Goal: Task Accomplishment & Management: Manage account settings

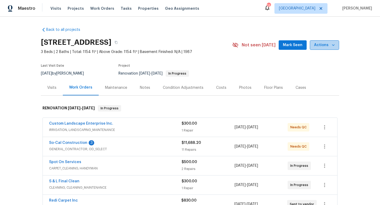
click at [297, 46] on span "Actions" at bounding box center [324, 45] width 21 height 7
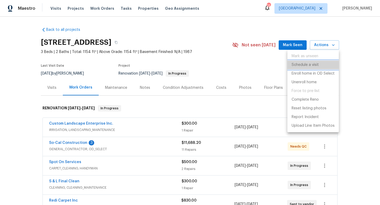
click at [297, 65] on p "Schedule a visit" at bounding box center [305, 65] width 27 height 6
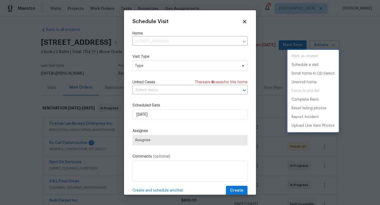
click at [154, 65] on div at bounding box center [190, 102] width 380 height 205
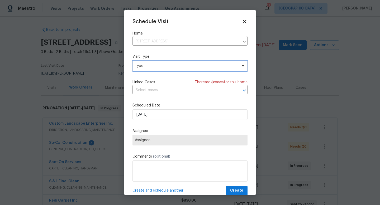
click at [149, 65] on span "Type" at bounding box center [186, 65] width 103 height 5
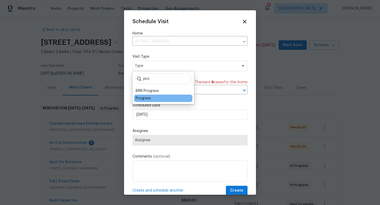
type input "pro"
click at [149, 97] on div "Progress" at bounding box center [143, 98] width 15 height 5
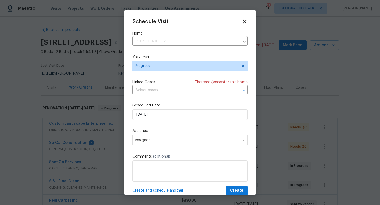
click at [246, 22] on icon at bounding box center [245, 21] width 6 height 6
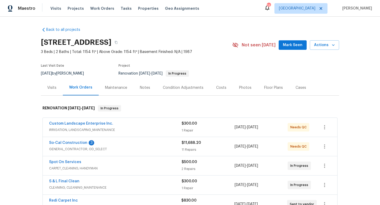
click at [191, 29] on div "Back to all projects 376 Win Ct, San Jacinto, CA 92583 3 Beds | 2 Baths | Total…" at bounding box center [190, 163] width 298 height 281
click at [71, 9] on span "Projects" at bounding box center [76, 8] width 16 height 5
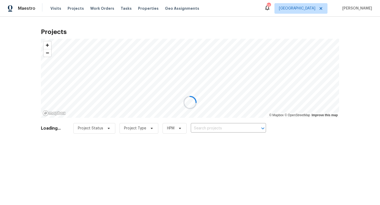
click at [140, 9] on div at bounding box center [190, 102] width 380 height 205
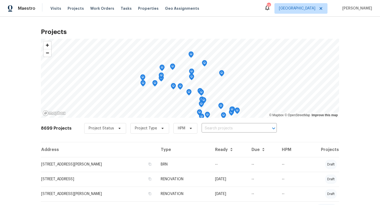
click at [139, 7] on span "Properties" at bounding box center [148, 8] width 21 height 5
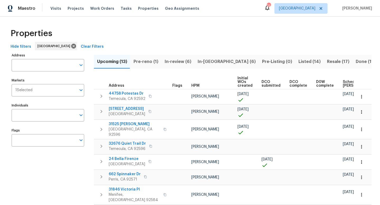
click at [204, 63] on span "In-reno (6)" at bounding box center [227, 61] width 58 height 7
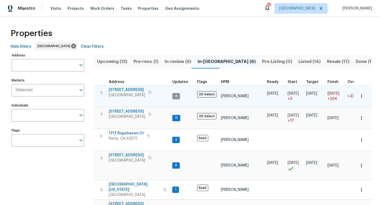
click at [235, 99] on td "[PERSON_NAME]" at bounding box center [242, 97] width 46 height 22
click at [120, 90] on span "16021 Augusta Dr" at bounding box center [127, 89] width 36 height 5
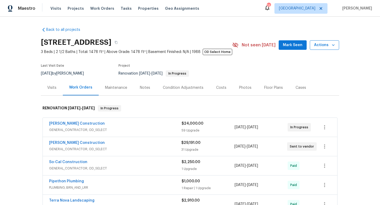
click at [318, 45] on span "Actions" at bounding box center [324, 45] width 21 height 7
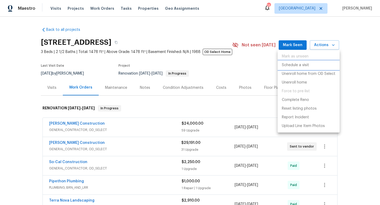
click at [301, 65] on p "Schedule a visit" at bounding box center [295, 66] width 27 height 6
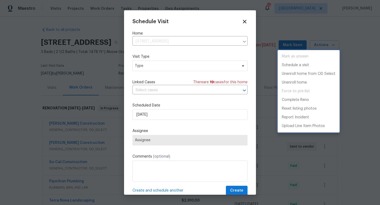
click at [178, 69] on div at bounding box center [190, 102] width 380 height 205
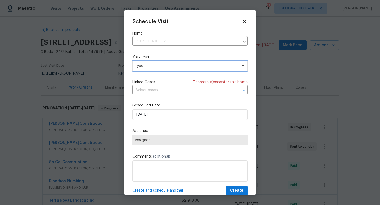
click at [176, 68] on span "Type" at bounding box center [186, 65] width 103 height 5
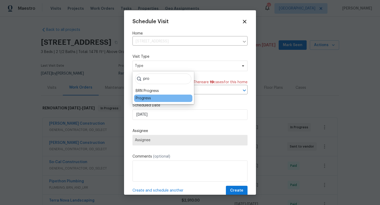
type input "pro"
click at [151, 99] on div "Progress" at bounding box center [163, 98] width 58 height 7
click at [145, 99] on div "Progress" at bounding box center [143, 98] width 15 height 5
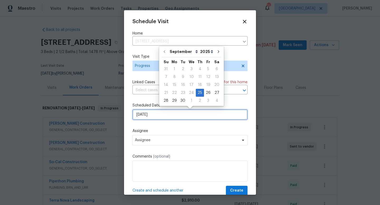
click at [156, 115] on input "9/25/2025" at bounding box center [190, 115] width 115 height 11
click at [189, 91] on div "24" at bounding box center [191, 92] width 9 height 7
click at [157, 119] on input "9/25/2025" at bounding box center [190, 115] width 115 height 11
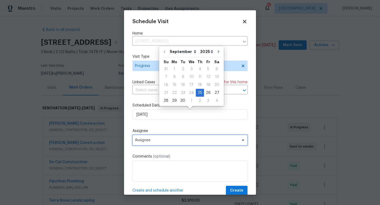
click at [157, 138] on span "Assignee" at bounding box center [190, 140] width 115 height 11
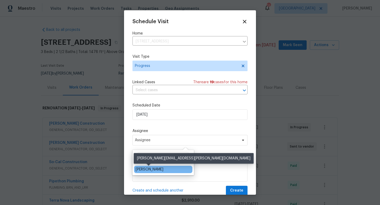
type input "cody"
click at [143, 167] on div "[PERSON_NAME]" at bounding box center [150, 169] width 28 height 5
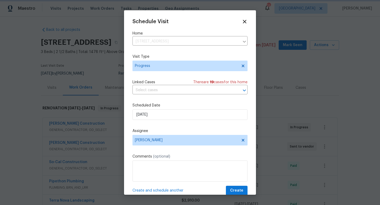
scroll to position [10, 0]
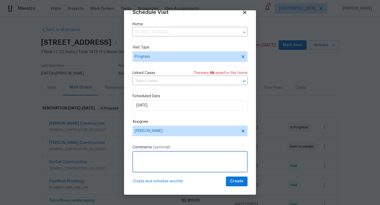
click at [181, 163] on textarea at bounding box center [190, 162] width 115 height 21
type textarea "Inspect existing conditions regarding palm tress at front of home"
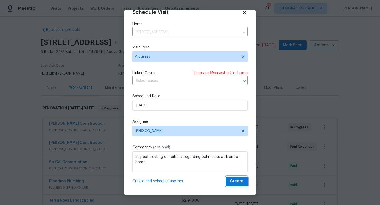
click at [238, 182] on span "Create" at bounding box center [236, 182] width 13 height 7
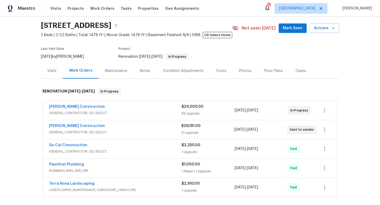
scroll to position [0, 0]
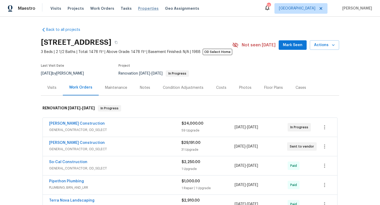
click at [143, 8] on span "Properties" at bounding box center [148, 8] width 21 height 5
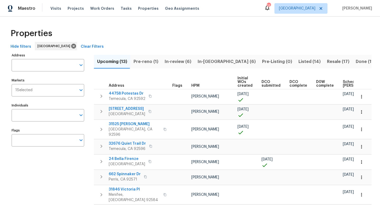
click at [147, 60] on span "Pre-reno (1)" at bounding box center [146, 61] width 25 height 7
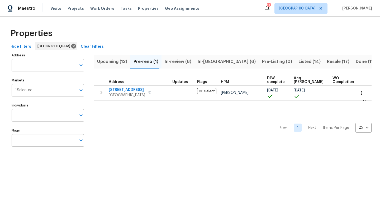
click at [173, 59] on span "In-review (6)" at bounding box center [178, 61] width 27 height 7
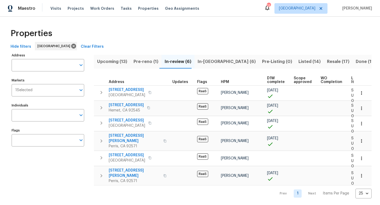
click at [209, 63] on span "In-[GEOGRAPHIC_DATA] (6)" at bounding box center [227, 61] width 58 height 7
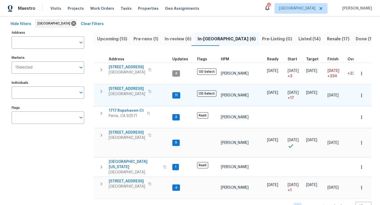
scroll to position [26, 0]
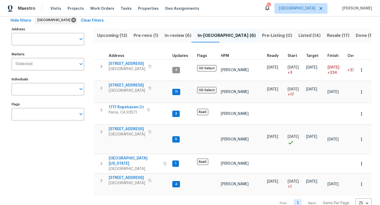
click at [299, 35] on span "Listed (14)" at bounding box center [310, 35] width 22 height 7
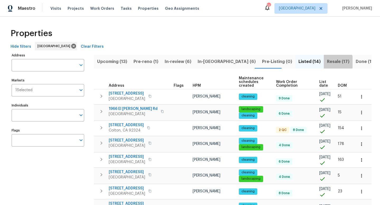
click at [327, 62] on span "Resale (17)" at bounding box center [338, 61] width 22 height 7
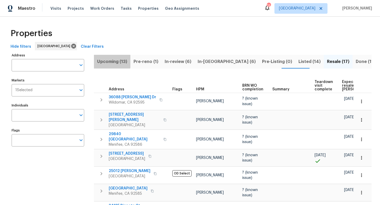
click at [107, 61] on span "Upcoming (13)" at bounding box center [112, 61] width 30 height 7
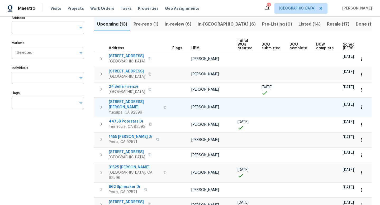
scroll to position [37, 0]
click at [346, 46] on span "Scheduled COE" at bounding box center [358, 46] width 30 height 7
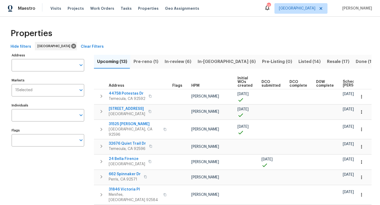
click at [185, 34] on div "Properties" at bounding box center [189, 33] width 363 height 17
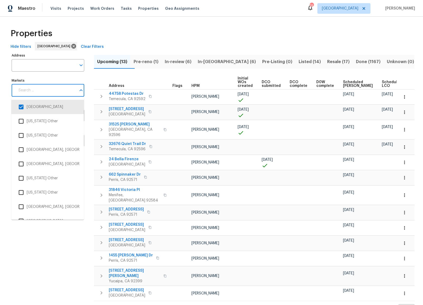
click at [55, 90] on input "Markets" at bounding box center [45, 90] width 61 height 12
type input "los"
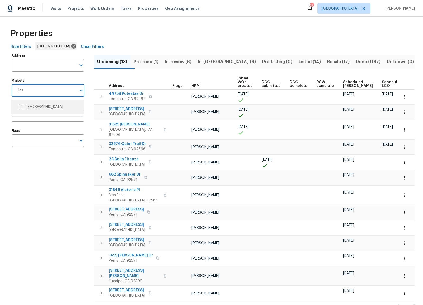
click at [21, 107] on input "checkbox" at bounding box center [21, 106] width 11 height 11
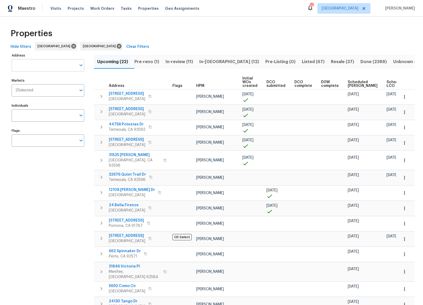
click at [46, 65] on input "Address" at bounding box center [44, 65] width 65 height 12
click at [140, 36] on div "Properties" at bounding box center [211, 33] width 406 height 17
click at [38, 109] on input "Individuals" at bounding box center [44, 115] width 65 height 12
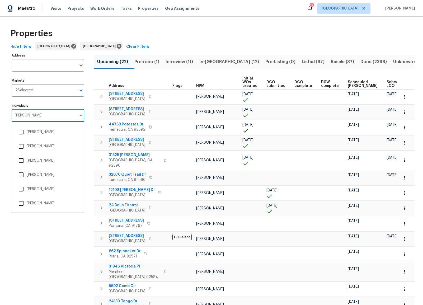
type input "benjamin"
click at [22, 161] on input "checkbox" at bounding box center [21, 160] width 11 height 11
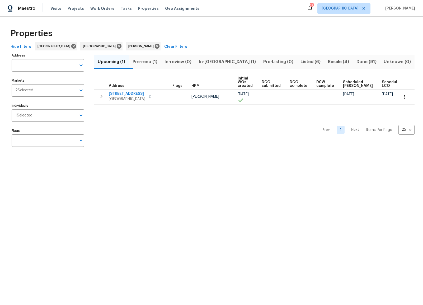
click at [148, 61] on span "Pre-reno (1)" at bounding box center [145, 61] width 26 height 7
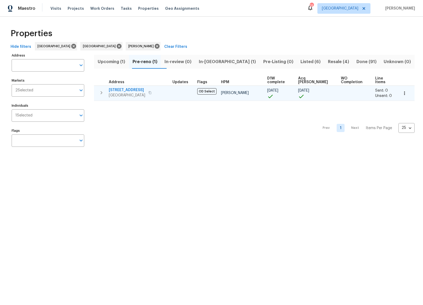
click at [124, 93] on span "Ontario, CA 91764" at bounding box center [127, 95] width 36 height 5
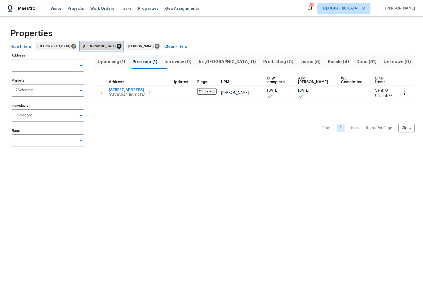
click at [117, 46] on icon at bounding box center [119, 46] width 5 height 5
click at [171, 40] on div "Properties" at bounding box center [211, 33] width 406 height 17
click at [109, 45] on icon at bounding box center [111, 46] width 5 height 5
click at [190, 38] on div "Properties" at bounding box center [211, 33] width 406 height 17
click at [227, 37] on div "Properties" at bounding box center [211, 33] width 406 height 17
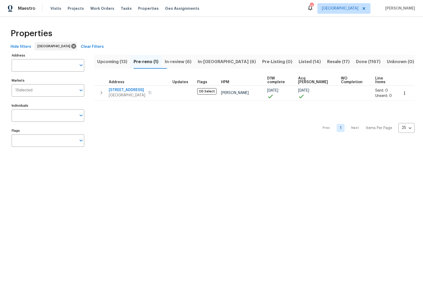
click at [216, 64] on span "In-[GEOGRAPHIC_DATA] (6)" at bounding box center [227, 61] width 58 height 7
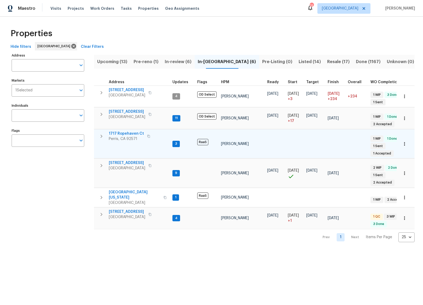
click at [128, 139] on span "Perris, CA 92571" at bounding box center [126, 138] width 35 height 5
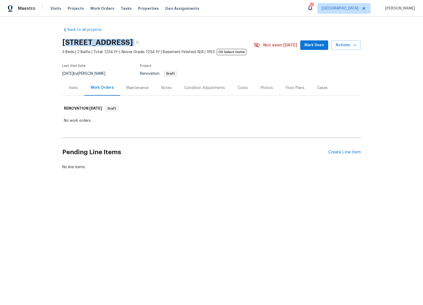
drag, startPoint x: 64, startPoint y: 42, endPoint x: 170, endPoint y: 45, distance: 105.7
click at [170, 45] on div "[STREET_ADDRESS]" at bounding box center [157, 43] width 191 height 14
click at [139, 43] on icon "button" at bounding box center [137, 42] width 3 height 3
click at [48, 24] on div "Back to all projects [STREET_ADDRESS] 3 Beds | 2 Baths | Total: 1234 ft² | Abov…" at bounding box center [211, 111] width 423 height 189
click at [138, 8] on span "Properties" at bounding box center [148, 8] width 21 height 5
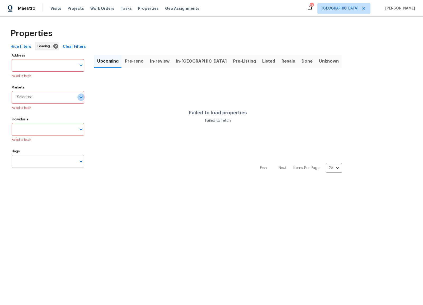
click at [81, 97] on icon "Open" at bounding box center [81, 97] width 6 height 6
click at [99, 109] on div "Failed to load properties Failed to fetch" at bounding box center [218, 117] width 248 height 86
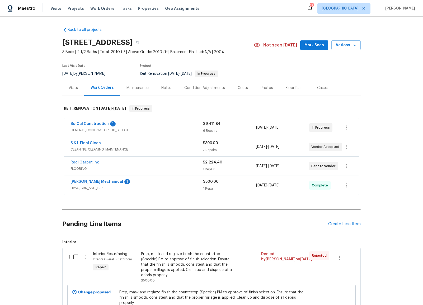
click at [165, 87] on div "Notes" at bounding box center [166, 87] width 10 height 5
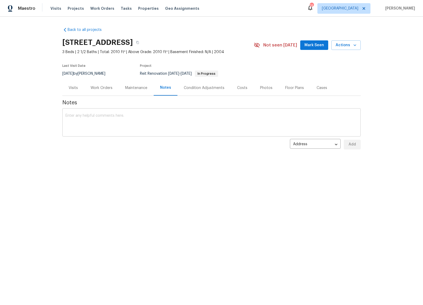
click at [112, 115] on textarea at bounding box center [211, 123] width 292 height 18
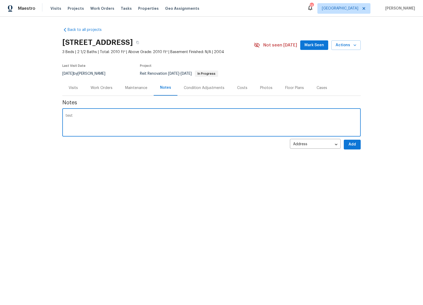
type textarea "test"
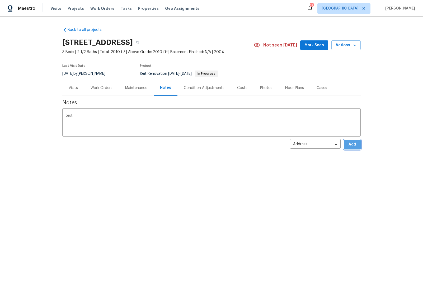
click at [354, 144] on span "Add" at bounding box center [352, 144] width 8 height 7
click at [101, 88] on div "Work Orders" at bounding box center [102, 87] width 22 height 5
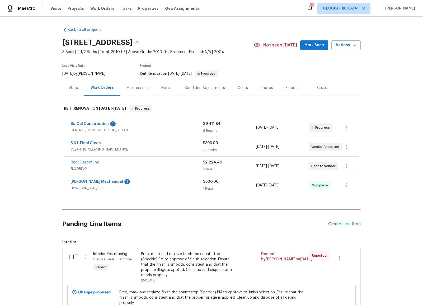
click at [92, 189] on span "HVAC, BRN_AND_LRR" at bounding box center [137, 187] width 133 height 5
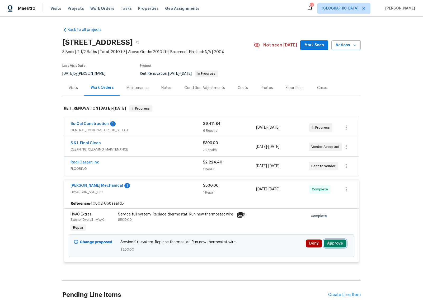
click at [338, 244] on button "Approve" at bounding box center [335, 244] width 23 height 8
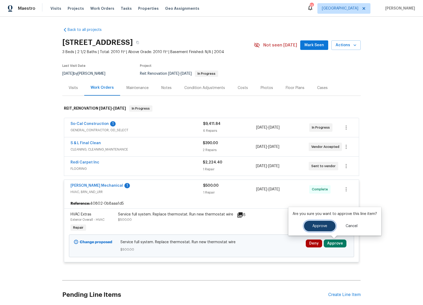
click at [318, 224] on span "Approve" at bounding box center [319, 226] width 15 height 4
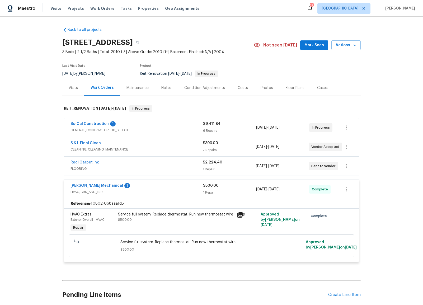
click at [79, 170] on span "FLOORING" at bounding box center [137, 168] width 132 height 5
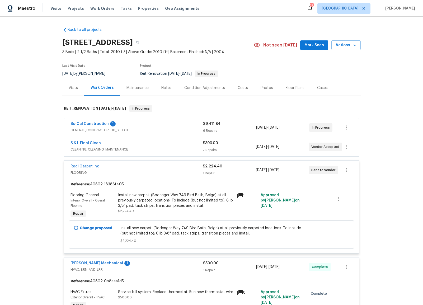
click at [97, 130] on span "GENERAL_CONTRACTOR, OD_SELECT" at bounding box center [137, 130] width 133 height 5
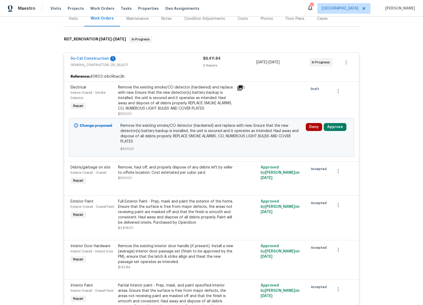
scroll to position [71, 0]
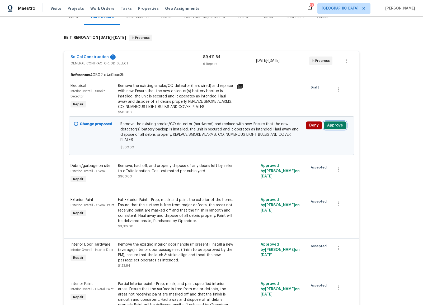
click at [336, 126] on button "Approve" at bounding box center [335, 125] width 23 height 8
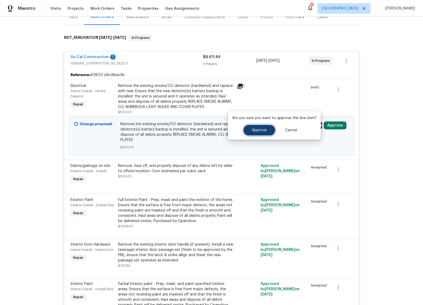
click at [267, 130] on button "Approve" at bounding box center [259, 130] width 32 height 11
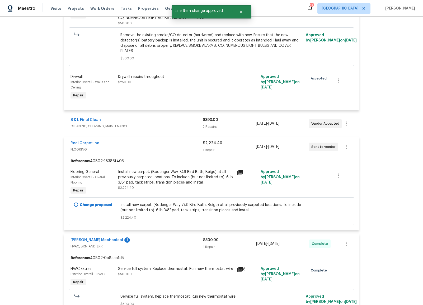
scroll to position [356, 0]
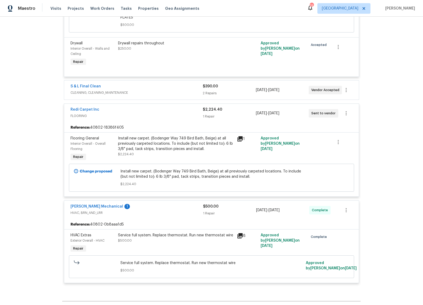
click at [110, 93] on span "CLEANING, CLEANING_MAINTENANCE" at bounding box center [137, 92] width 132 height 5
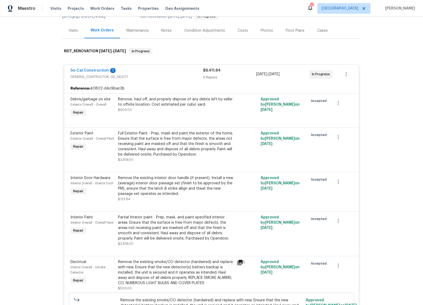
scroll to position [0, 0]
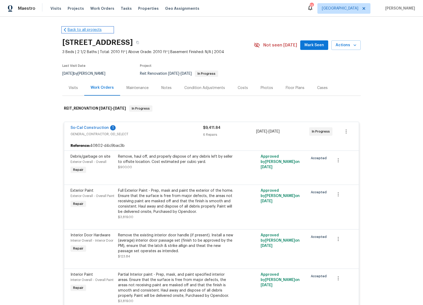
click at [89, 30] on link "Back to all projects" at bounding box center [87, 29] width 51 height 5
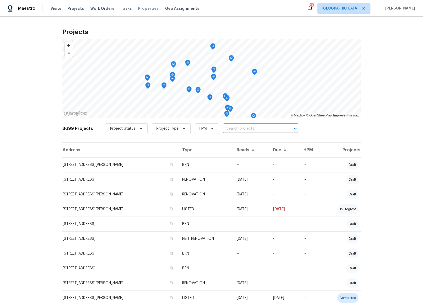
click at [138, 8] on span "Properties" at bounding box center [148, 8] width 21 height 5
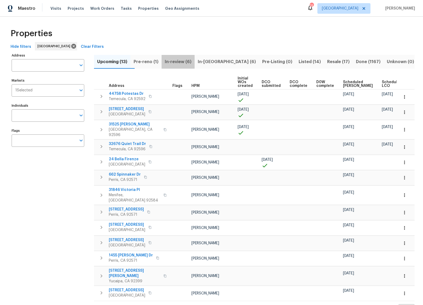
click at [187, 61] on span "In-review (6)" at bounding box center [178, 61] width 27 height 7
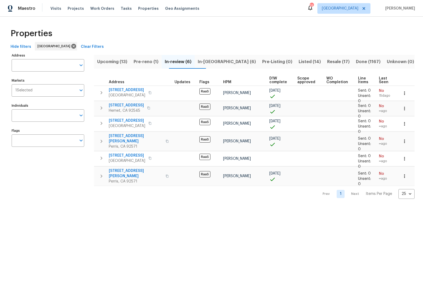
click at [218, 64] on span "In-reno (6)" at bounding box center [227, 61] width 58 height 7
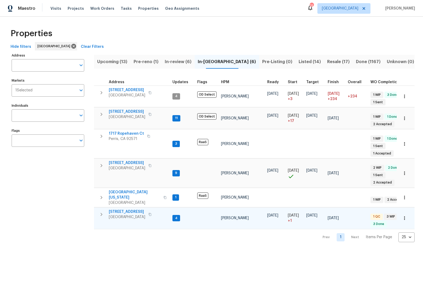
click at [124, 214] on span "San Jacinto, CA 92583" at bounding box center [127, 216] width 36 height 5
click at [130, 33] on div "Properties" at bounding box center [211, 33] width 406 height 17
click at [209, 32] on div "Properties" at bounding box center [211, 33] width 406 height 17
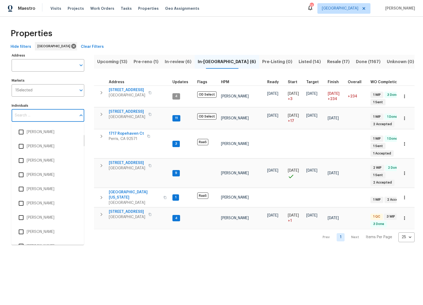
click at [40, 117] on input "Individuals" at bounding box center [44, 115] width 65 height 12
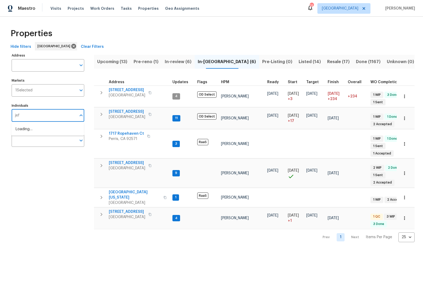
type input "jeff"
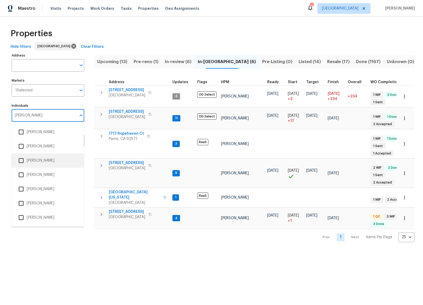
click at [23, 160] on input "checkbox" at bounding box center [21, 160] width 11 height 11
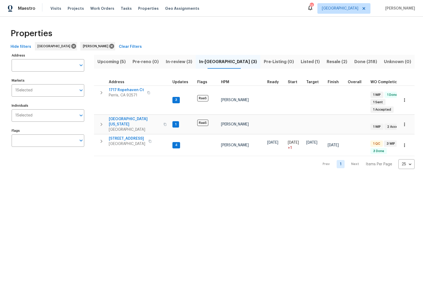
click at [115, 62] on span "Upcoming (5)" at bounding box center [111, 61] width 29 height 7
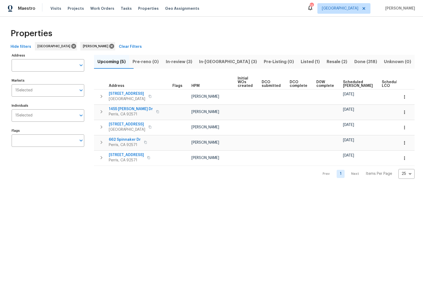
click at [345, 84] on span "Scheduled COE" at bounding box center [358, 83] width 30 height 7
click at [79, 113] on icon "Open" at bounding box center [81, 115] width 6 height 6
type input "mike"
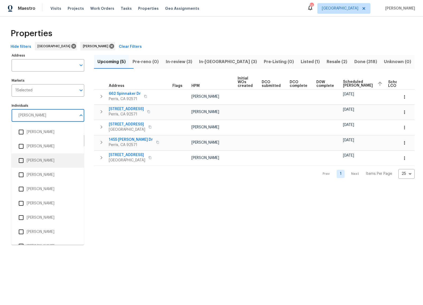
click at [22, 162] on input "checkbox" at bounding box center [21, 160] width 11 height 11
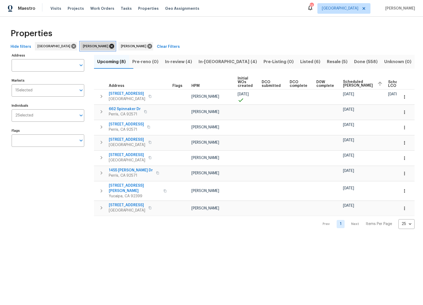
click at [109, 48] on icon at bounding box center [111, 46] width 5 height 5
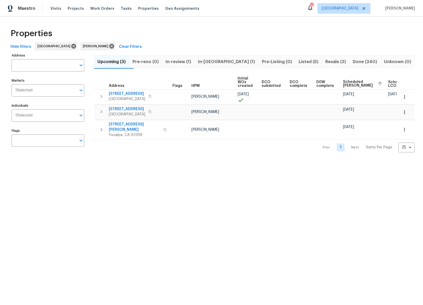
click at [187, 28] on div "Properties" at bounding box center [211, 33] width 406 height 17
click at [191, 61] on span "In-review (1)" at bounding box center [178, 61] width 26 height 7
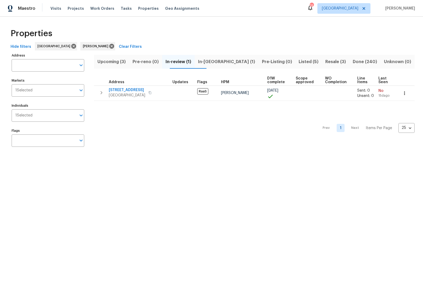
drag, startPoint x: 191, startPoint y: 26, endPoint x: 191, endPoint y: 12, distance: 13.2
click at [191, 24] on div "Properties Hide filters Riverside Mike Chavez Clear Filters Address Address Mar…" at bounding box center [211, 89] width 423 height 144
click at [68, 161] on html "Maestro Visits Projects Work Orders Tasks Properties Geo Assignments 25 Riversi…" at bounding box center [211, 80] width 423 height 161
click at [298, 63] on span "Listed (5)" at bounding box center [308, 61] width 20 height 7
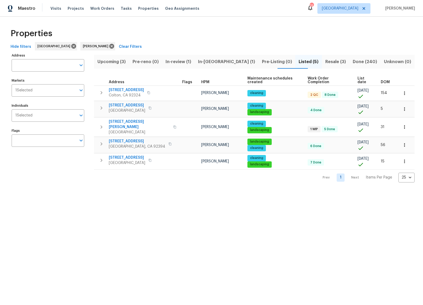
click at [159, 191] on html "Maestro Visits Projects Work Orders Tasks Properties Geo Assignments 25 Riversi…" at bounding box center [211, 95] width 423 height 191
click at [325, 62] on span "Resale (3)" at bounding box center [335, 61] width 21 height 7
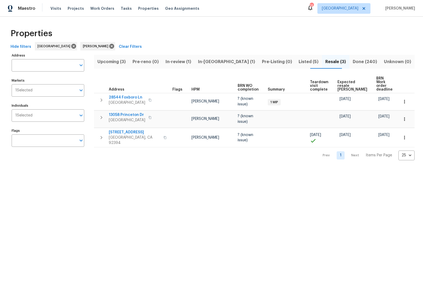
click at [76, 169] on html "Maestro Visits Projects Work Orders Tasks Properties Geo Assignments 25 Riversi…" at bounding box center [211, 84] width 423 height 169
click at [298, 60] on span "Listed (5)" at bounding box center [308, 61] width 20 height 7
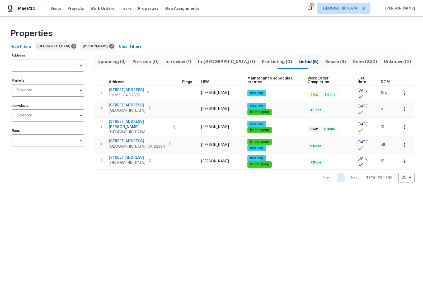
click at [191, 62] on span "In-review (1)" at bounding box center [178, 61] width 26 height 7
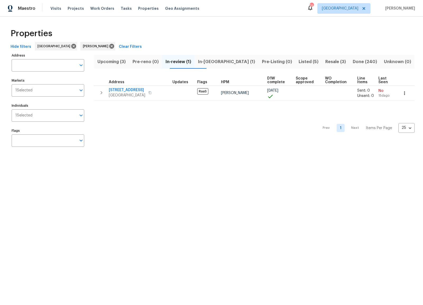
click at [136, 152] on div "Properties Hide filters Riverside Mike Chavez Clear Filters Address Address Mar…" at bounding box center [211, 89] width 423 height 144
click at [40, 161] on html "Maestro Visits Projects Work Orders Tasks Properties Geo Assignments 25 Riversi…" at bounding box center [211, 80] width 423 height 161
click at [229, 48] on div "Hide filters Riverside Mike Chavez Clear Filters" at bounding box center [211, 47] width 406 height 10
click at [56, 8] on span "Visits" at bounding box center [55, 8] width 11 height 5
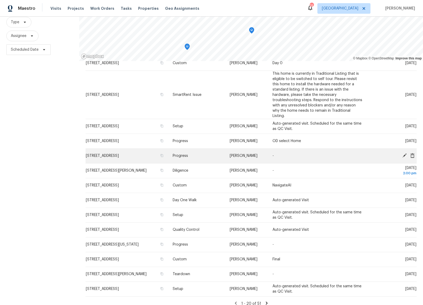
scroll to position [109, 0]
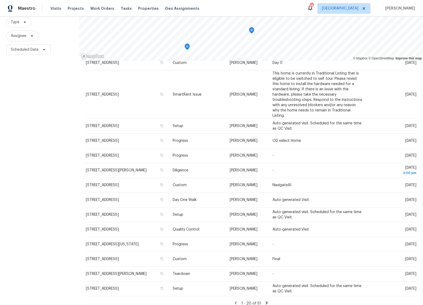
click at [266, 301] on icon at bounding box center [267, 302] width 2 height 3
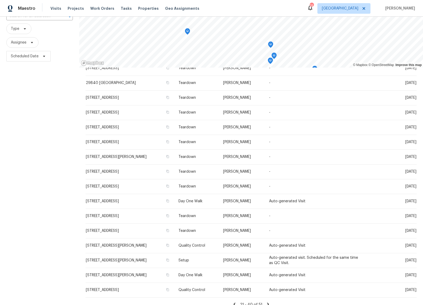
scroll to position [51, 0]
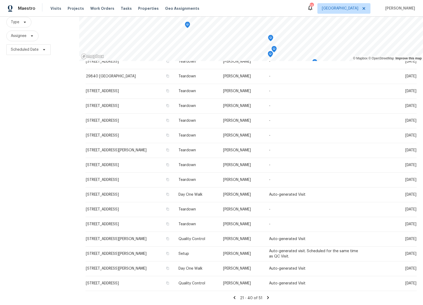
click at [235, 296] on icon at bounding box center [234, 297] width 2 height 3
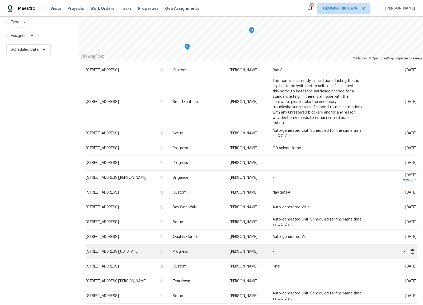
scroll to position [109, 0]
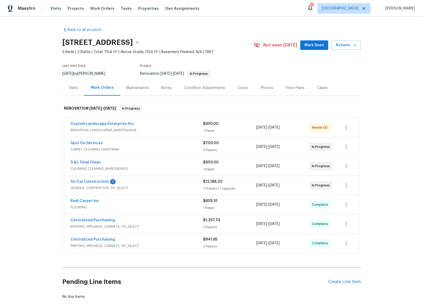
click at [120, 131] on span "IRRIGATION, LANDSCAPING_MAINTENANCE" at bounding box center [137, 130] width 133 height 5
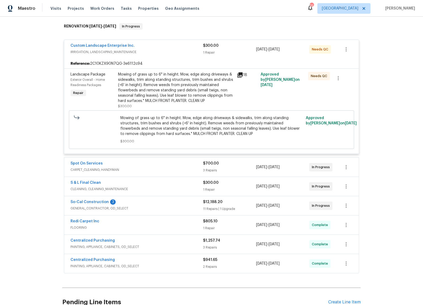
scroll to position [91, 0]
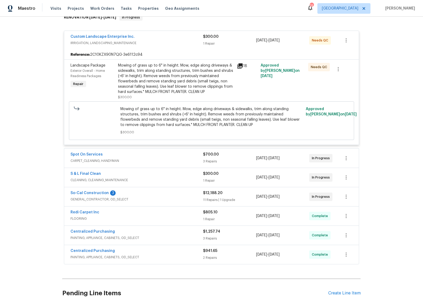
click at [109, 201] on span "GENERAL_CONTRACTOR, OD_SELECT" at bounding box center [137, 199] width 133 height 5
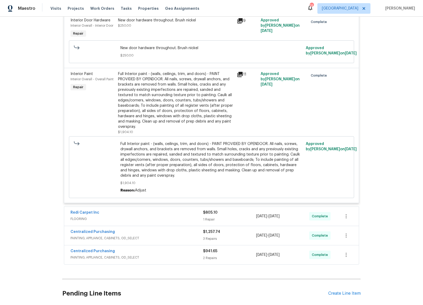
scroll to position [1026, 0]
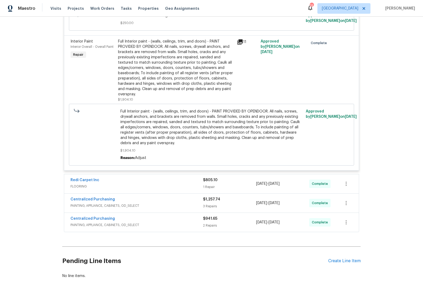
click at [106, 222] on span "PAINTING, APPLIANCE, CABINETS, OD_SELECT" at bounding box center [137, 224] width 133 height 5
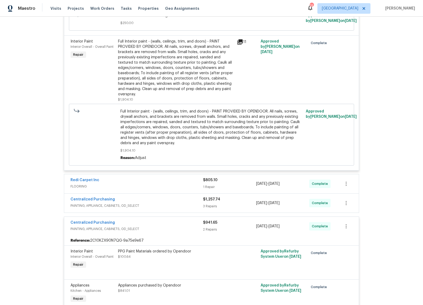
scroll to position [1112, 0]
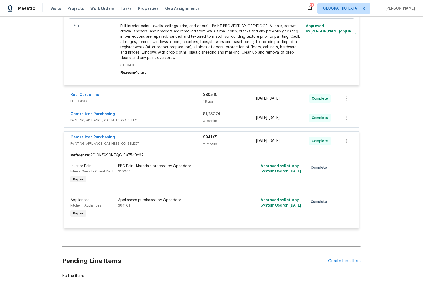
click at [119, 118] on span "PAINTING, APPLIANCE, CABINETS, OD_SELECT" at bounding box center [137, 120] width 133 height 5
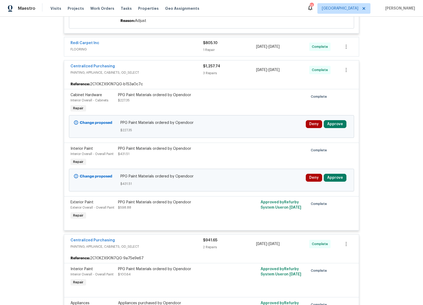
scroll to position [1174, 0]
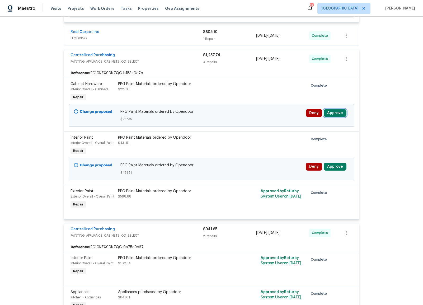
click at [335, 109] on button "Approve" at bounding box center [335, 113] width 23 height 8
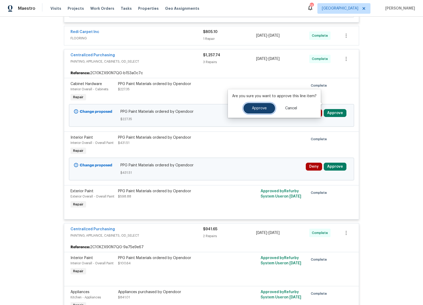
click at [261, 107] on span "Approve" at bounding box center [259, 108] width 15 height 4
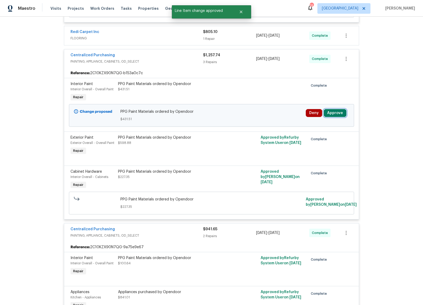
click at [331, 109] on button "Approve" at bounding box center [335, 113] width 23 height 8
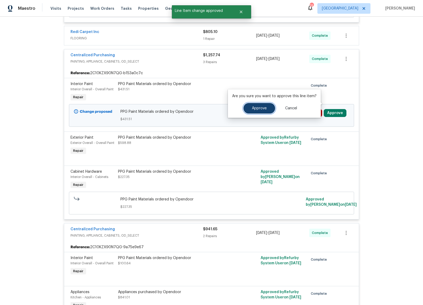
click at [253, 110] on span "Approve" at bounding box center [259, 108] width 15 height 4
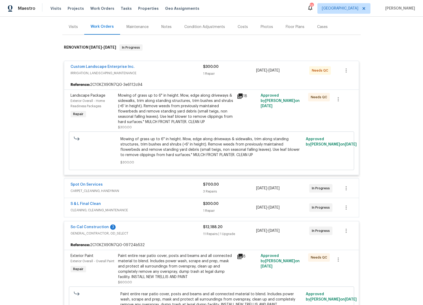
scroll to position [0, 0]
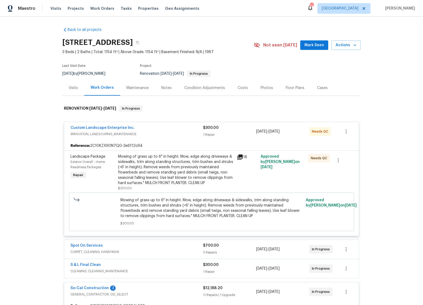
click at [182, 21] on div "Back to all projects 376 Win Ct, San Jacinto, CA 92583 3 Beds | 2 Baths | Total…" at bounding box center [211, 161] width 423 height 288
click at [138, 10] on span "Properties" at bounding box center [148, 8] width 21 height 5
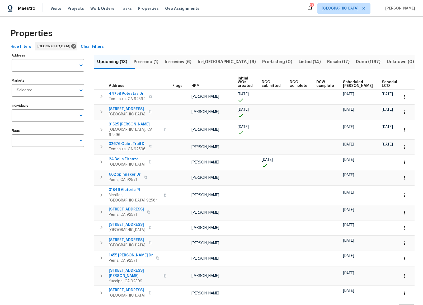
click at [221, 60] on span "In-reno (6)" at bounding box center [227, 61] width 58 height 7
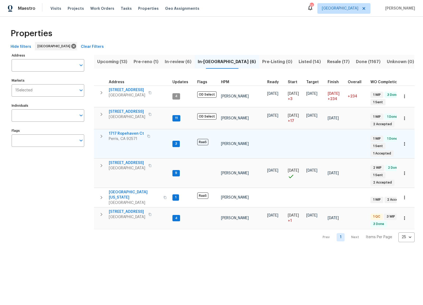
click at [130, 133] on span "1717 Ropehaven Ct" at bounding box center [126, 133] width 35 height 5
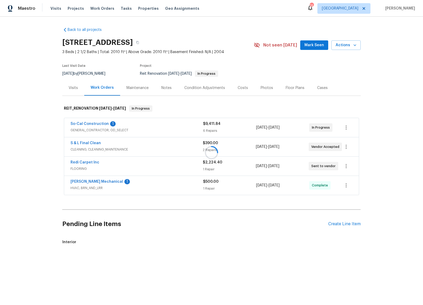
click at [344, 46] on span "Actions" at bounding box center [346, 45] width 21 height 7
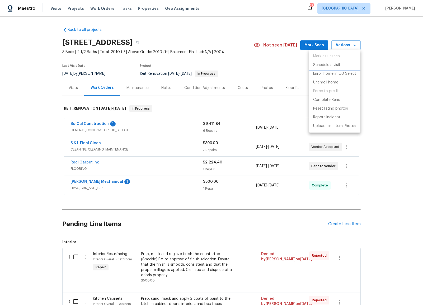
click at [335, 67] on p "Schedule a visit" at bounding box center [326, 65] width 27 height 6
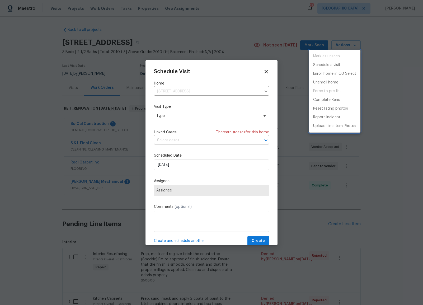
click at [218, 122] on div at bounding box center [211, 152] width 423 height 305
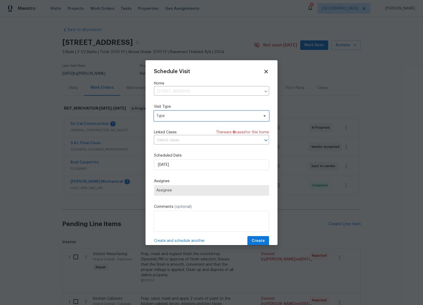
click at [216, 115] on span "Type" at bounding box center [207, 115] width 103 height 5
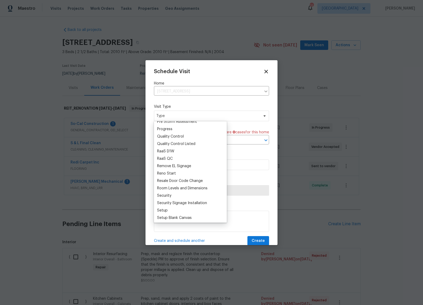
scroll to position [349, 0]
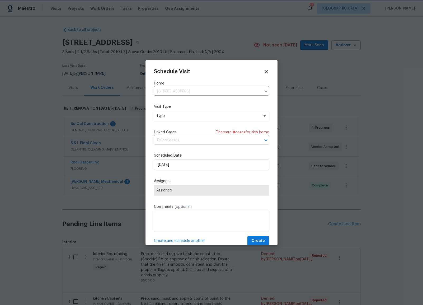
click at [219, 35] on div at bounding box center [211, 152] width 423 height 305
click at [267, 72] on icon at bounding box center [266, 72] width 4 height 4
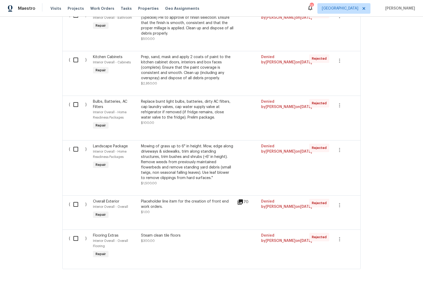
scroll to position [0, 0]
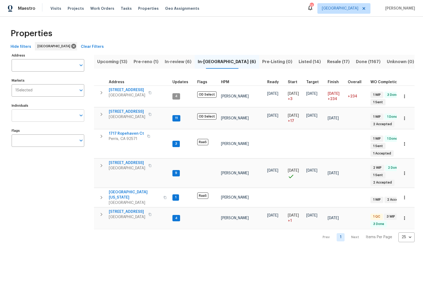
click at [57, 119] on input "Individuals" at bounding box center [44, 115] width 65 height 12
type input "[PERSON_NAME]"
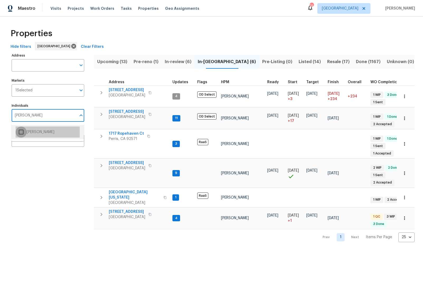
click at [22, 132] on input "checkbox" at bounding box center [21, 131] width 11 height 11
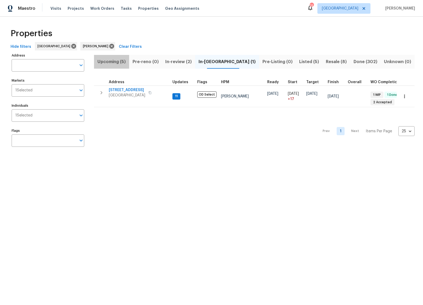
click at [109, 61] on span "Upcoming (5)" at bounding box center [111, 61] width 29 height 7
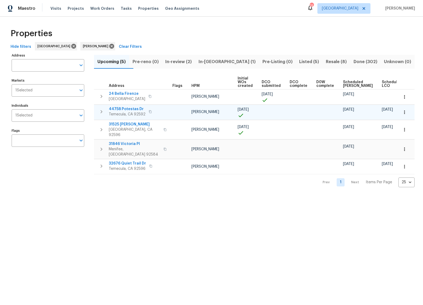
scroll to position [0, 15]
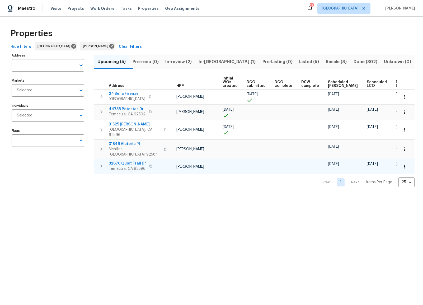
click at [124, 166] on span "Temecula, CA 92596" at bounding box center [127, 168] width 37 height 5
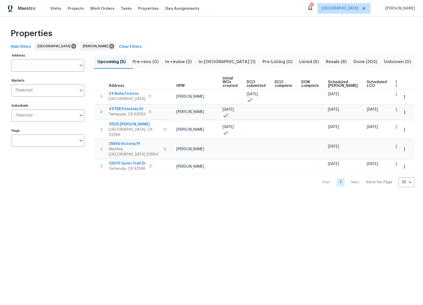
click at [71, 196] on html "Maestro Visits Projects Work Orders Tasks Properties Geo Assignments 25 Riversi…" at bounding box center [211, 98] width 423 height 196
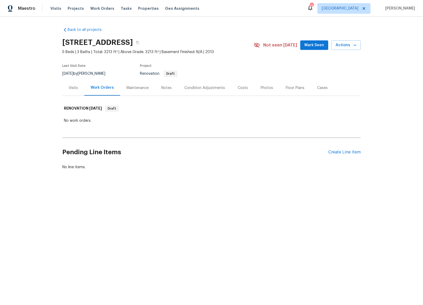
click at [207, 87] on div "Condition Adjustments" at bounding box center [204, 87] width 41 height 5
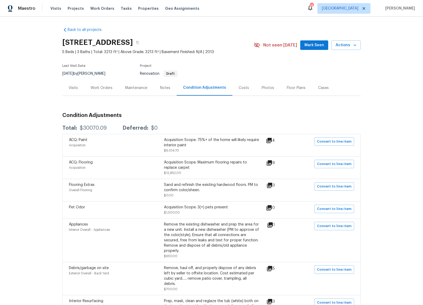
click at [241, 89] on div "Costs" at bounding box center [244, 87] width 10 height 5
